Goal: Find specific page/section: Find specific page/section

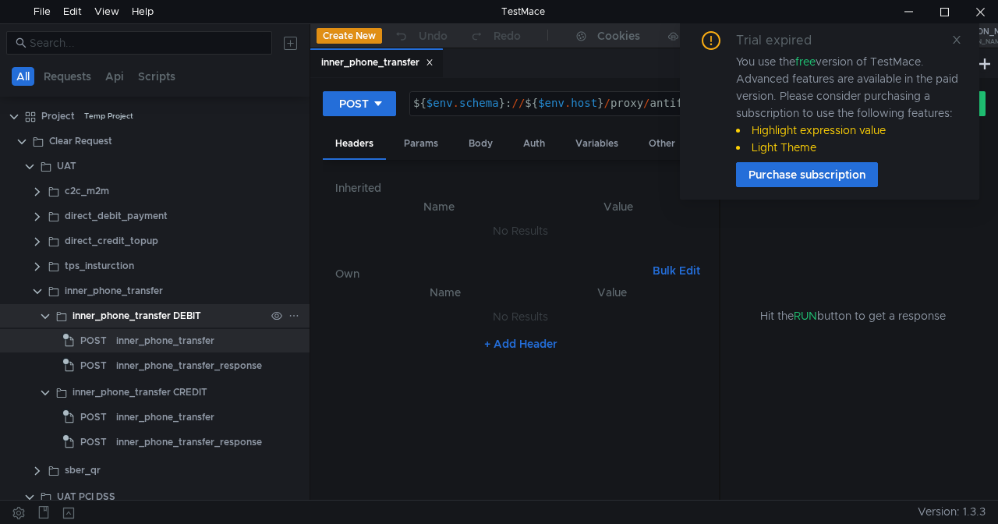
click at [45, 313] on clr-icon at bounding box center [45, 316] width 12 height 12
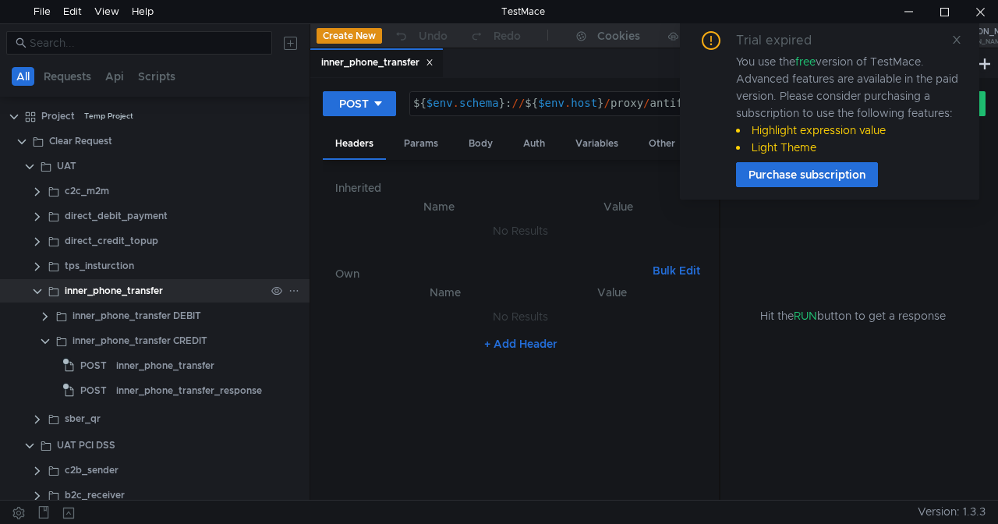
click at [44, 293] on div "inner_phone_transfer" at bounding box center [177, 290] width 266 height 23
click at [36, 294] on clr-icon at bounding box center [37, 291] width 12 height 12
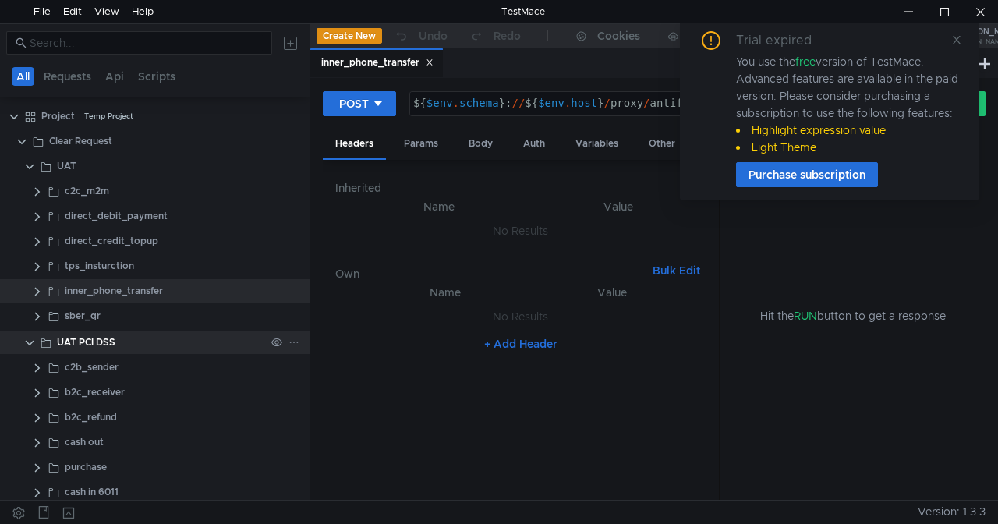
scroll to position [135, 0]
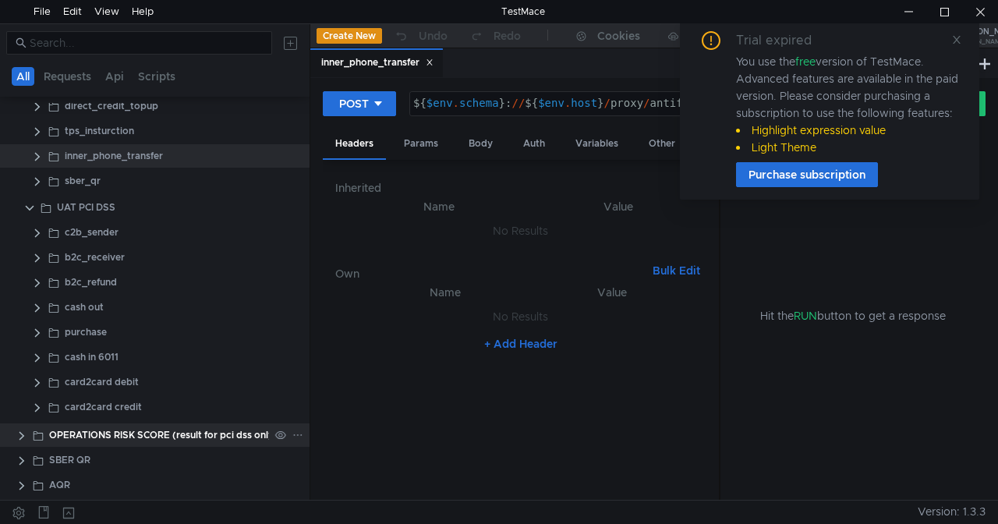
click at [25, 436] on clr-icon at bounding box center [22, 435] width 12 height 12
click at [22, 433] on clr-icon at bounding box center [22, 435] width 12 height 12
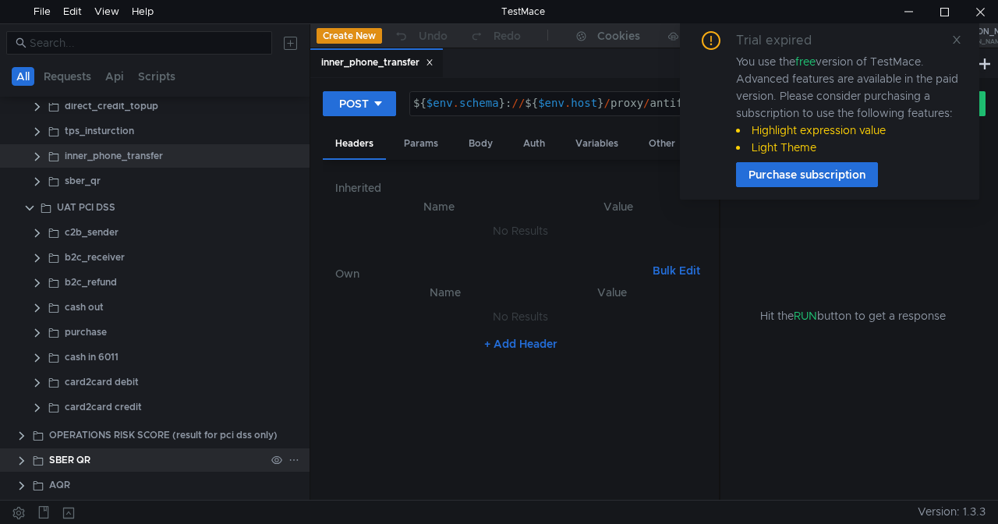
click at [23, 456] on clr-icon at bounding box center [22, 460] width 12 height 12
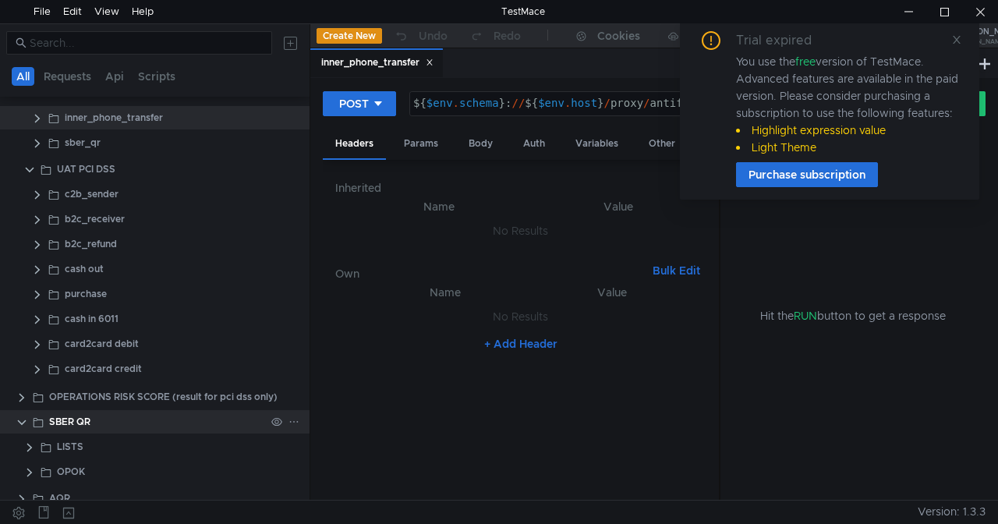
scroll to position [186, 0]
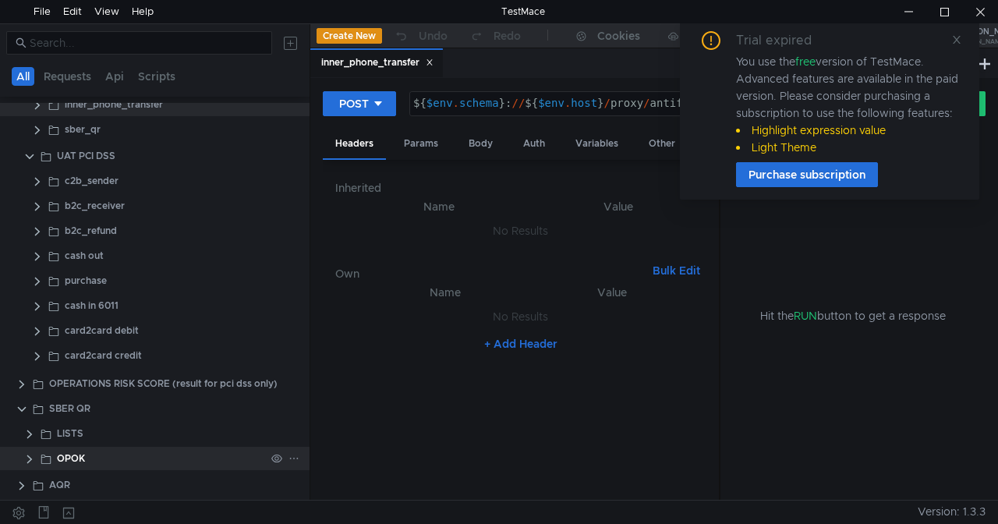
click at [39, 462] on div "OPOK" at bounding box center [173, 458] width 274 height 23
click at [32, 457] on clr-icon at bounding box center [29, 459] width 12 height 12
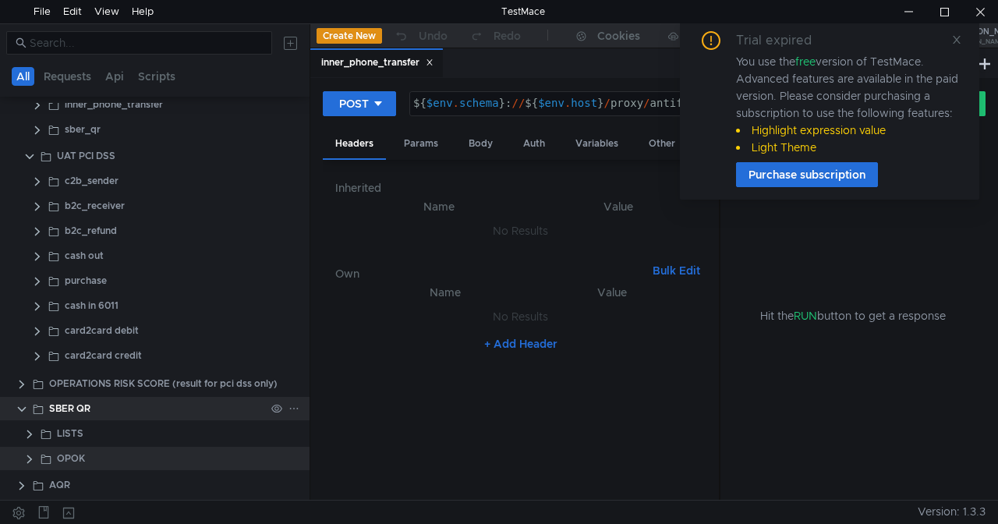
click at [19, 406] on clr-icon at bounding box center [22, 409] width 12 height 12
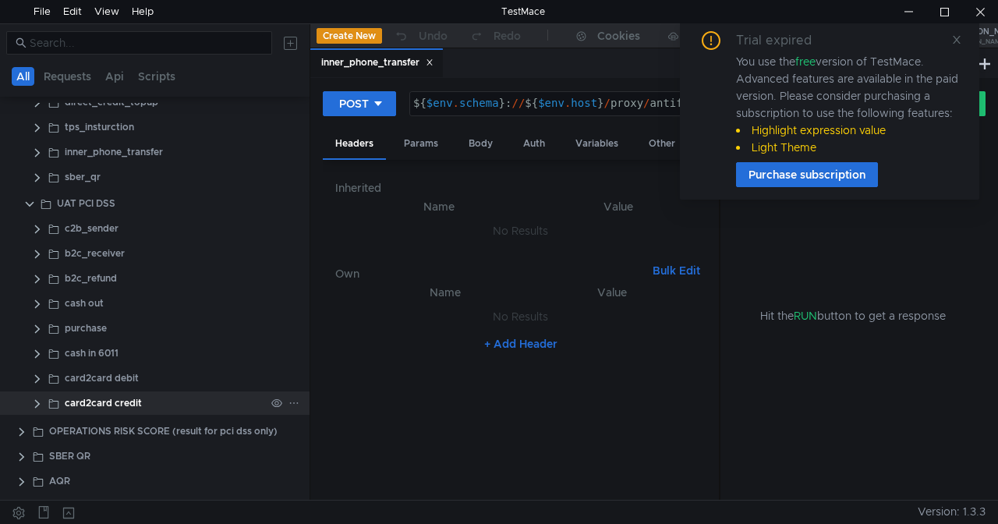
scroll to position [135, 0]
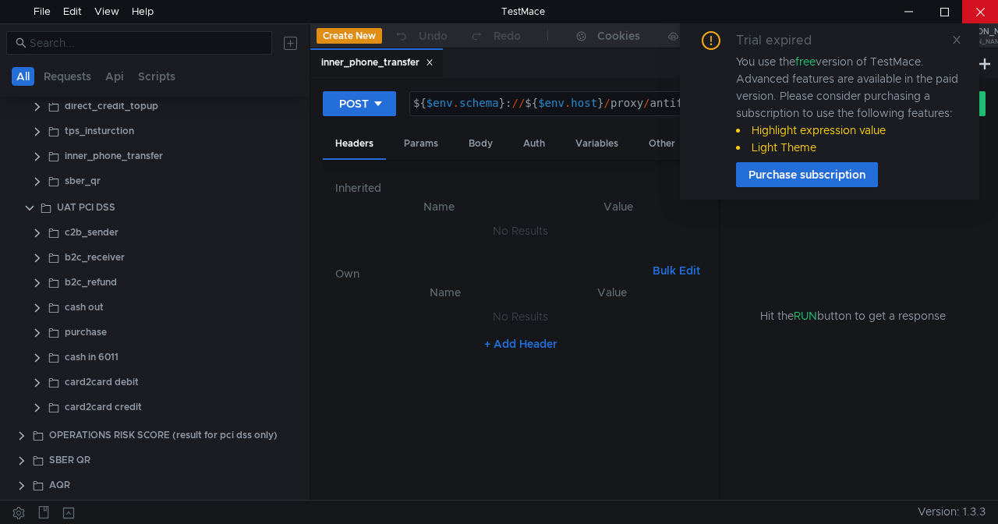
click at [977, 6] on div at bounding box center [980, 11] width 36 height 23
